Goal: Register for event/course

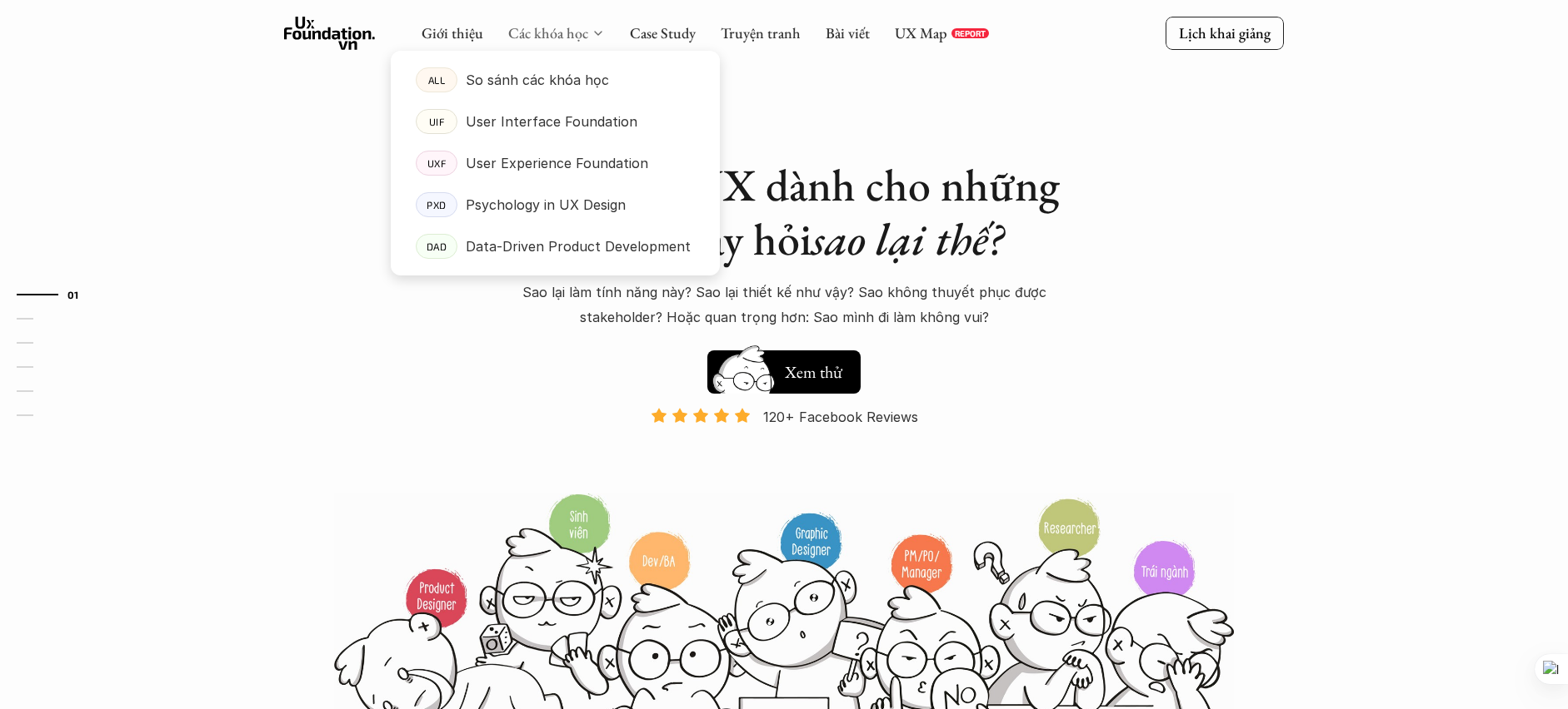
click at [579, 34] on link "Các khóa học" at bounding box center [548, 32] width 79 height 19
click at [466, 166] on p "User Experience Foundation" at bounding box center [557, 163] width 183 height 25
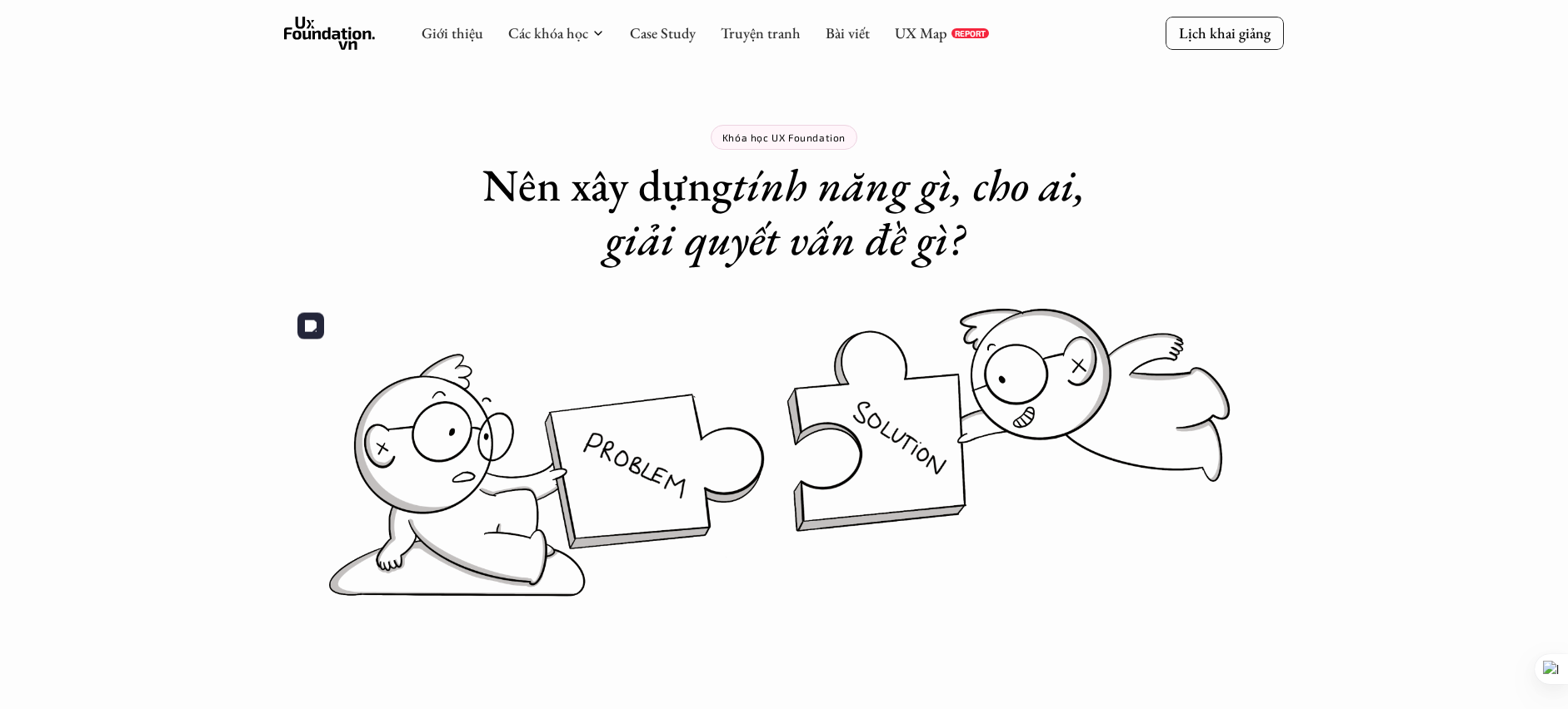
click at [359, 301] on img at bounding box center [784, 453] width 1000 height 306
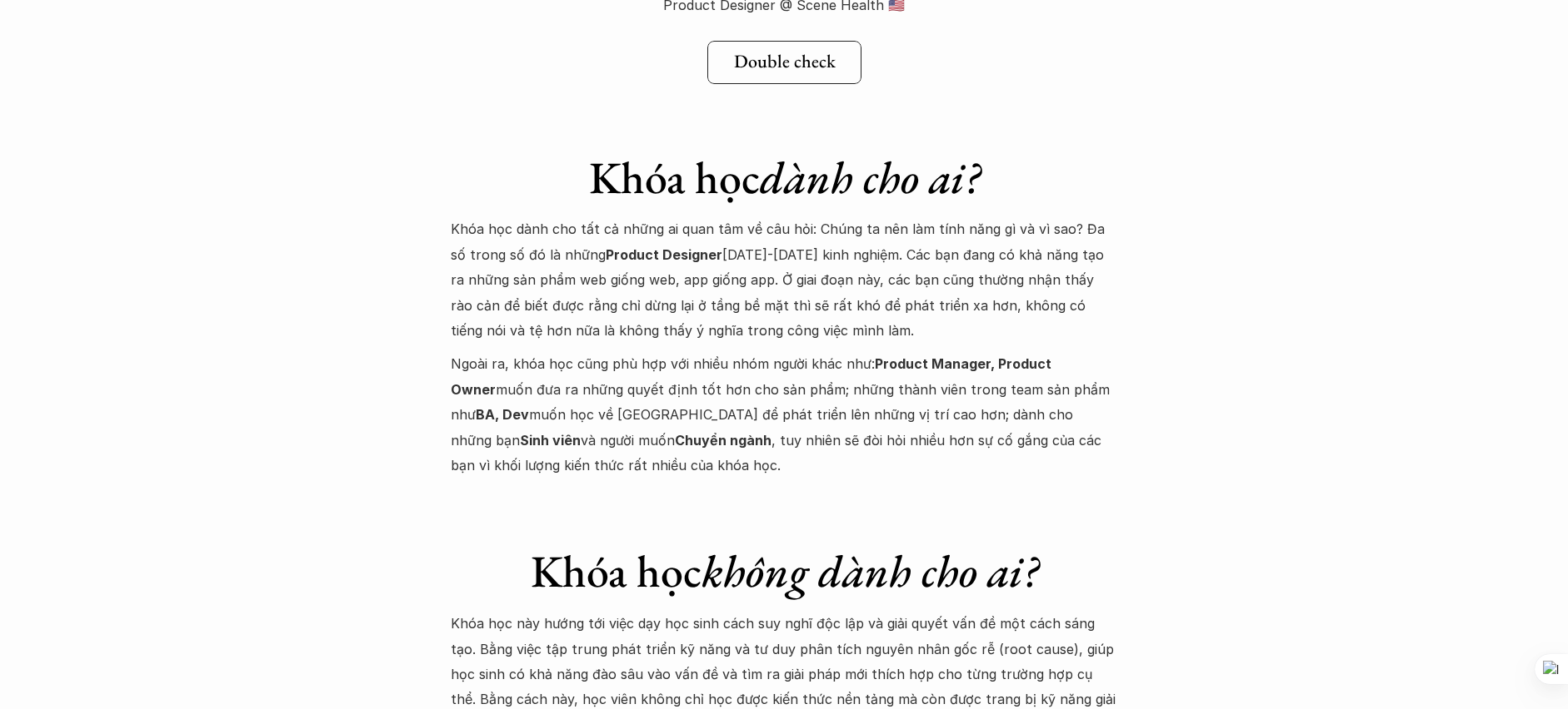
scroll to position [6778, 0]
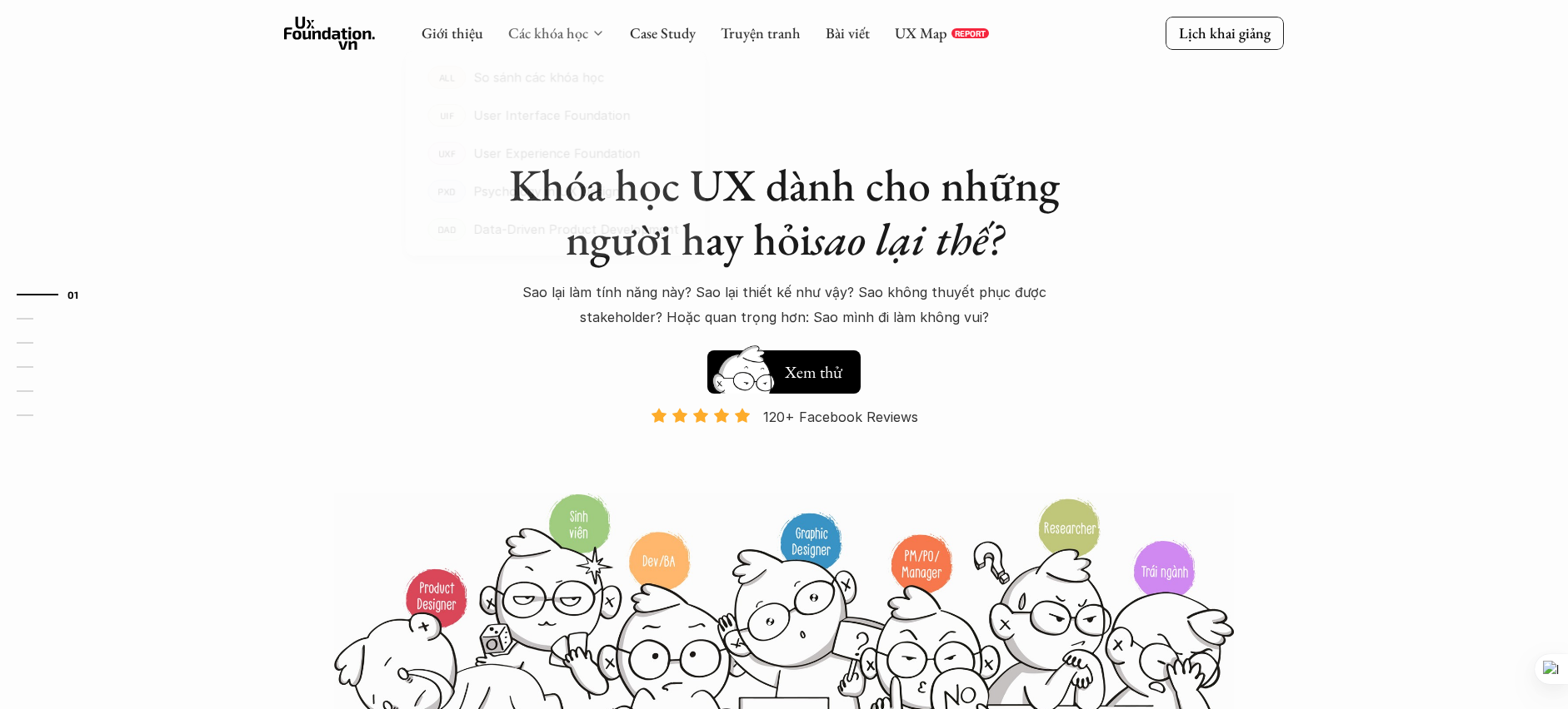
click at [521, 38] on link "Các khóa học" at bounding box center [548, 32] width 79 height 19
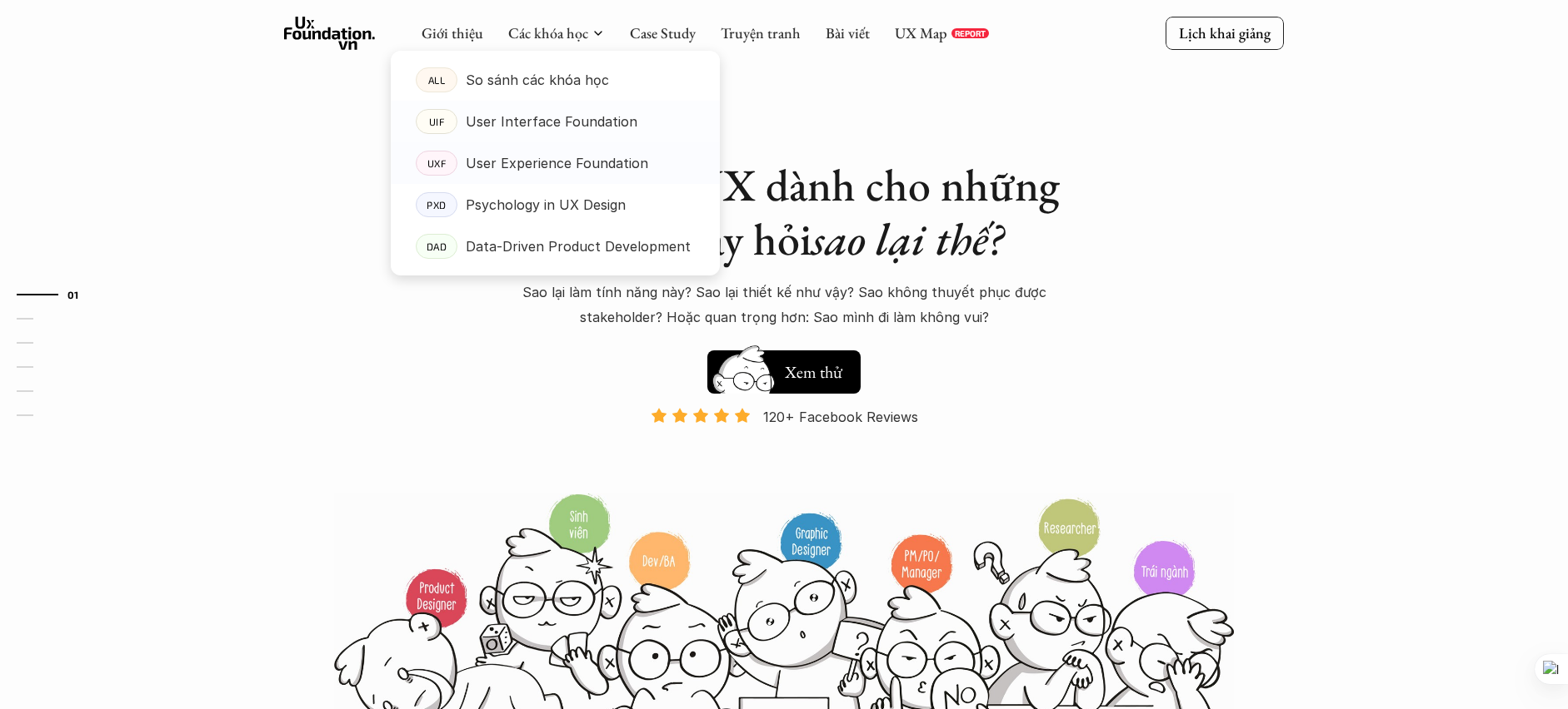
click at [513, 178] on link "UXF User Experience Foundation" at bounding box center [554, 163] width 329 height 42
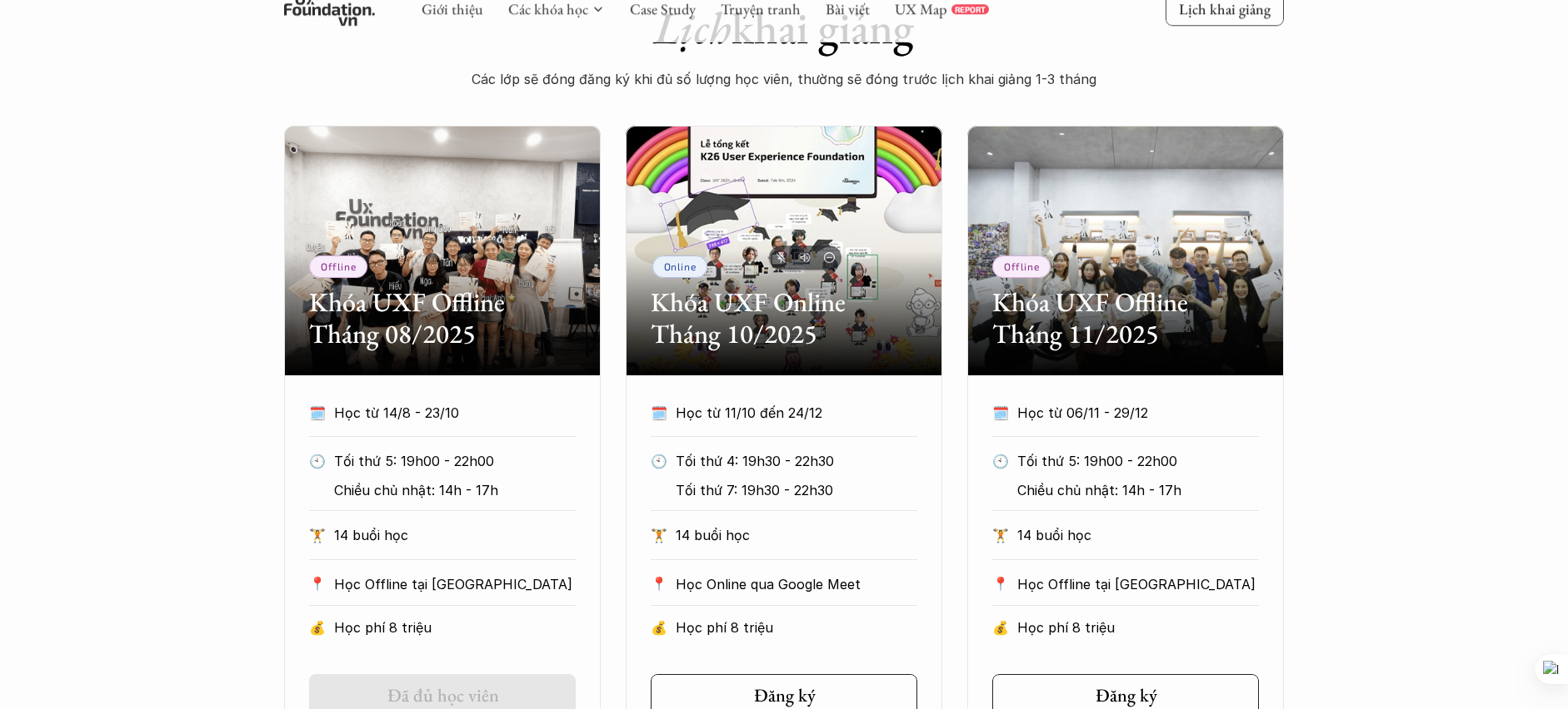
scroll to position [927, 0]
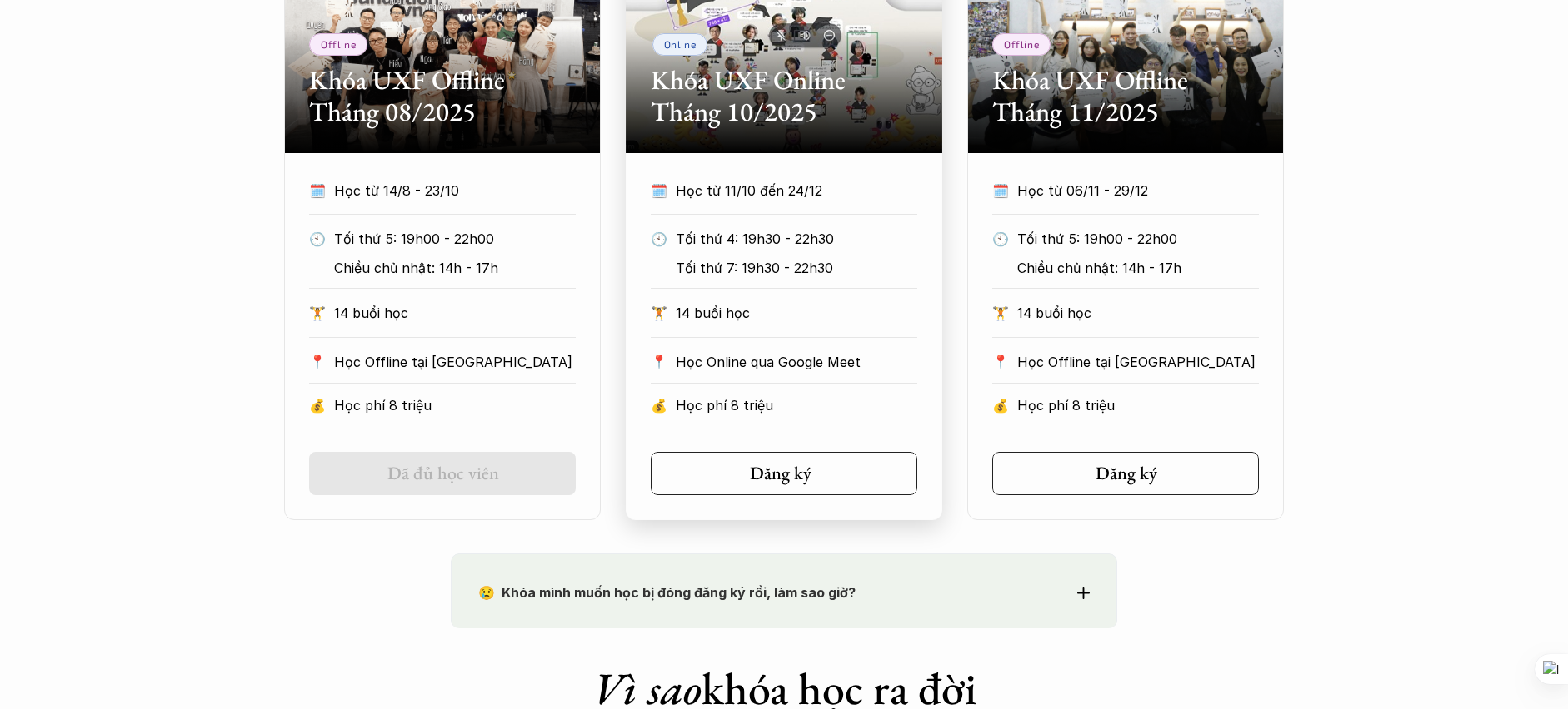
click at [832, 472] on link "Đăng ký" at bounding box center [784, 474] width 266 height 44
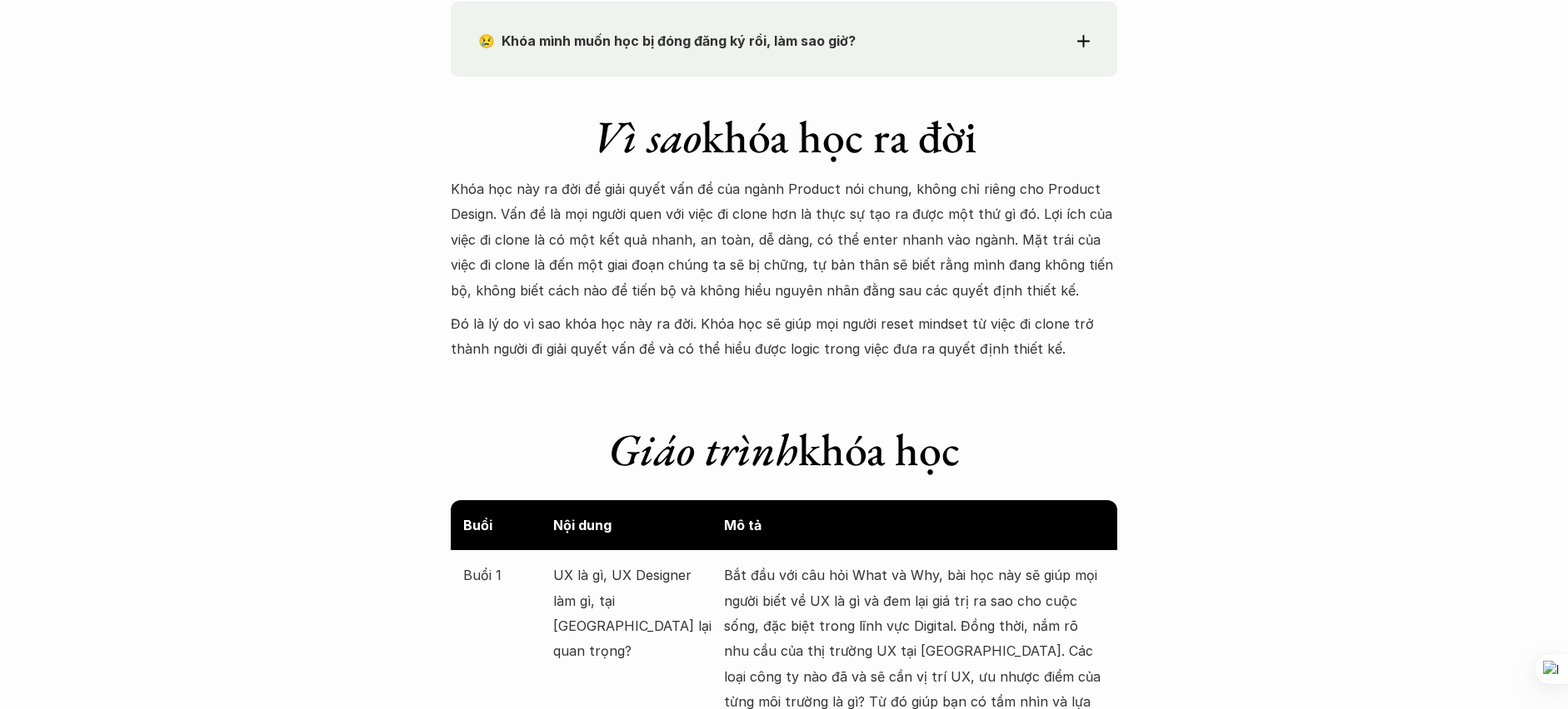
scroll to position [1476, 0]
